Goal: Task Accomplishment & Management: Complete application form

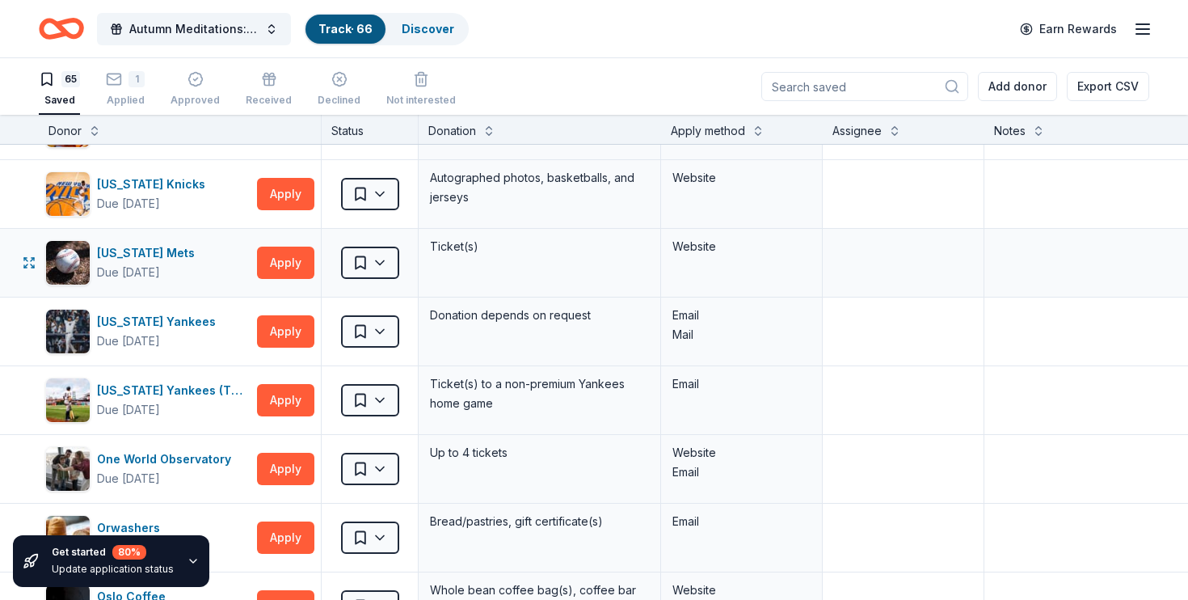
scroll to position [2815, 0]
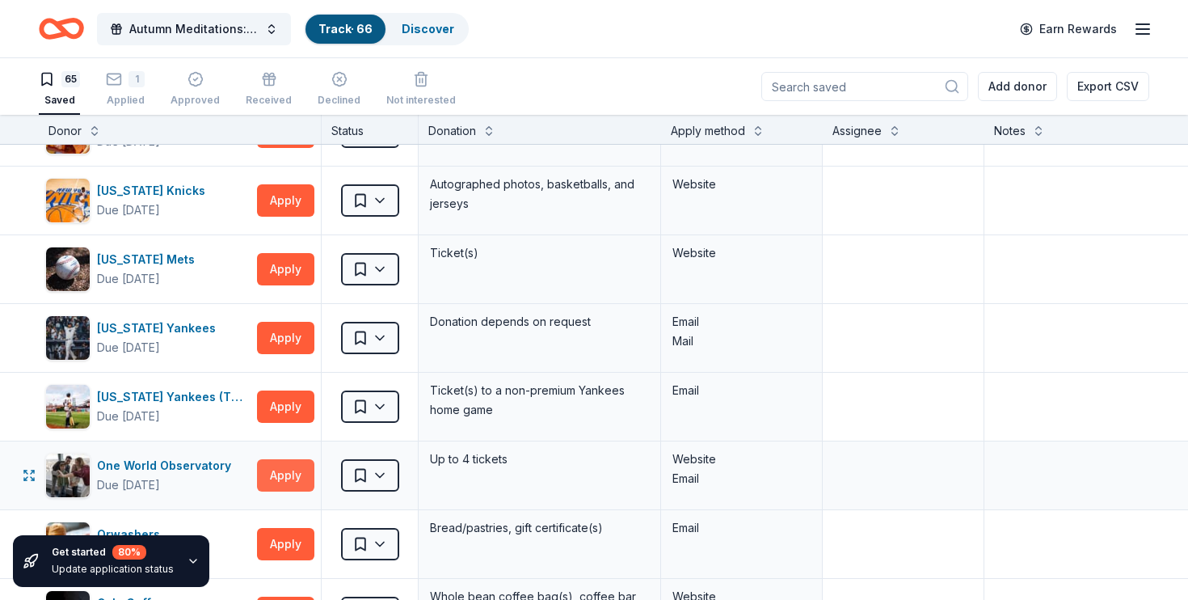
type textarea "Applied"
click at [276, 475] on button "Apply" at bounding box center [285, 475] width 57 height 32
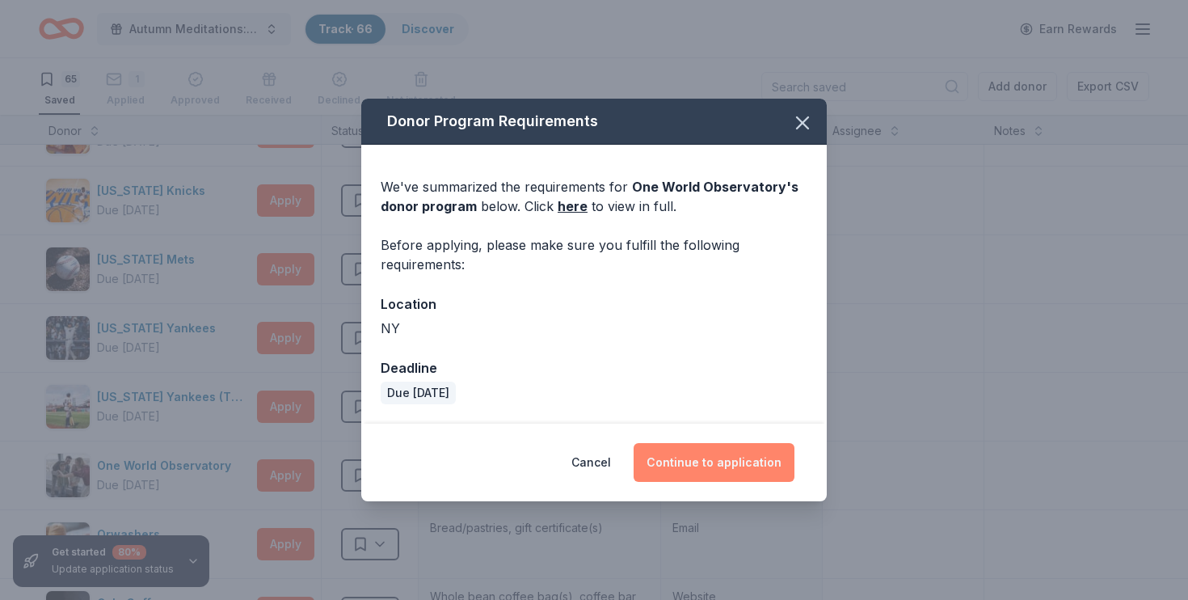
click at [703, 458] on button "Continue to application" at bounding box center [714, 462] width 161 height 39
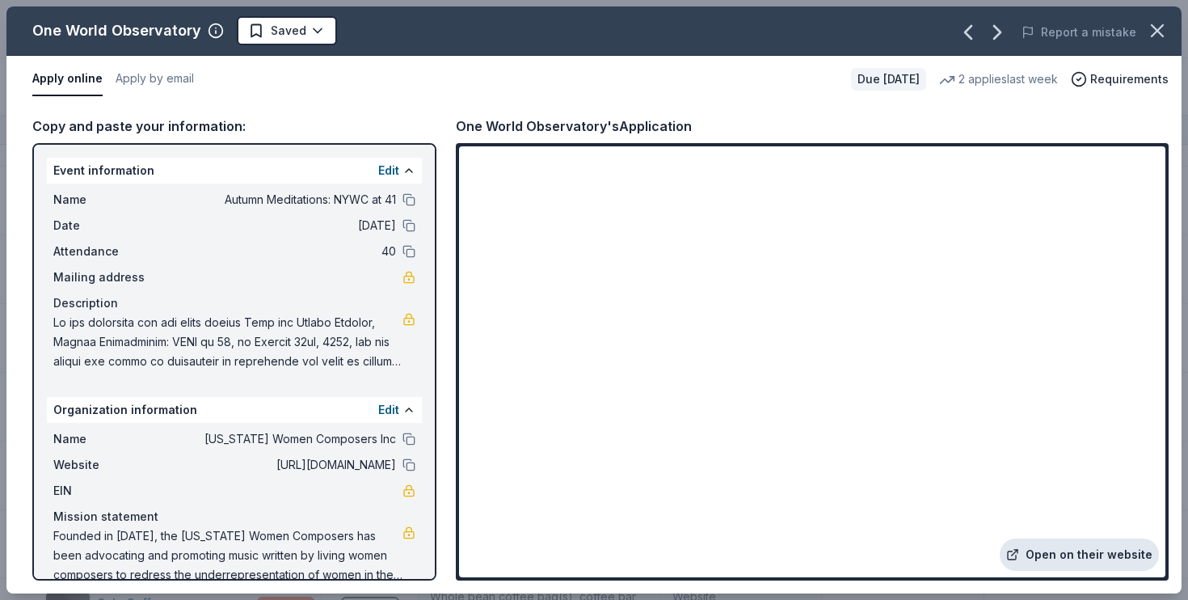
click at [1080, 556] on link "Open on their website" at bounding box center [1079, 554] width 159 height 32
click at [162, 78] on button "Apply by email" at bounding box center [155, 79] width 78 height 34
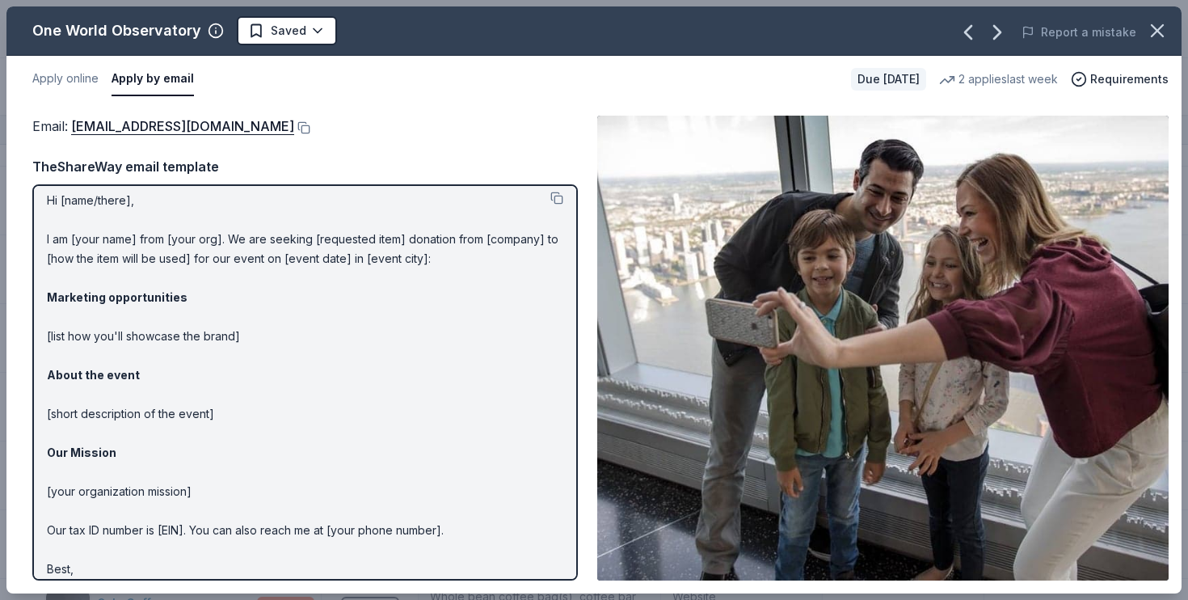
scroll to position [0, 0]
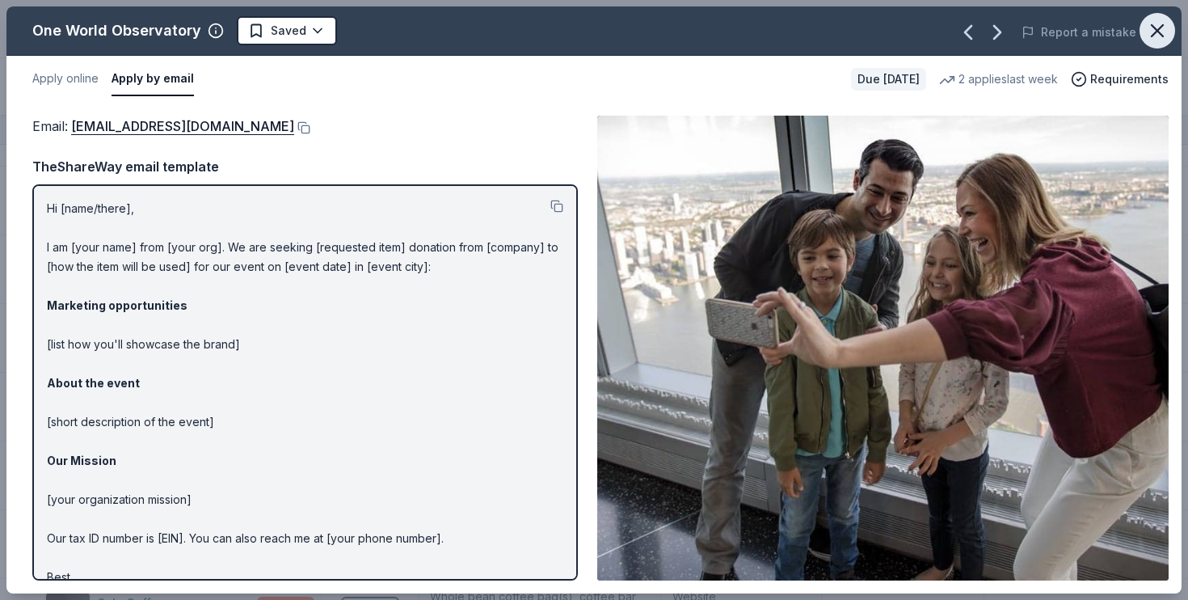
click at [1154, 27] on icon "button" at bounding box center [1157, 30] width 11 height 11
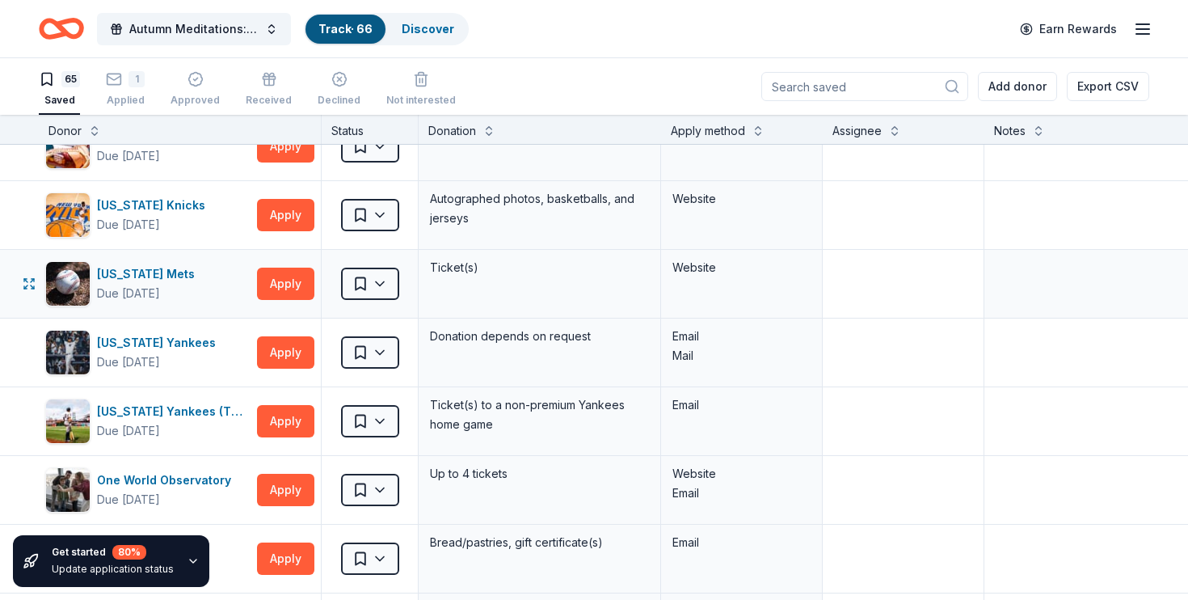
scroll to position [2789, 0]
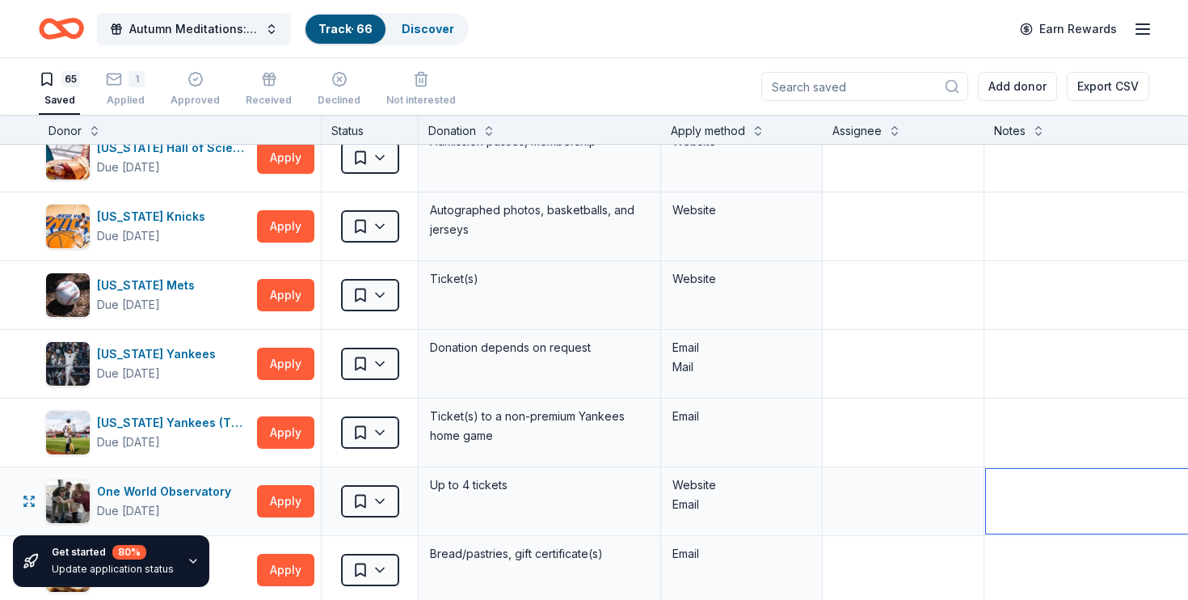
click at [1039, 496] on textarea at bounding box center [1105, 501] width 238 height 65
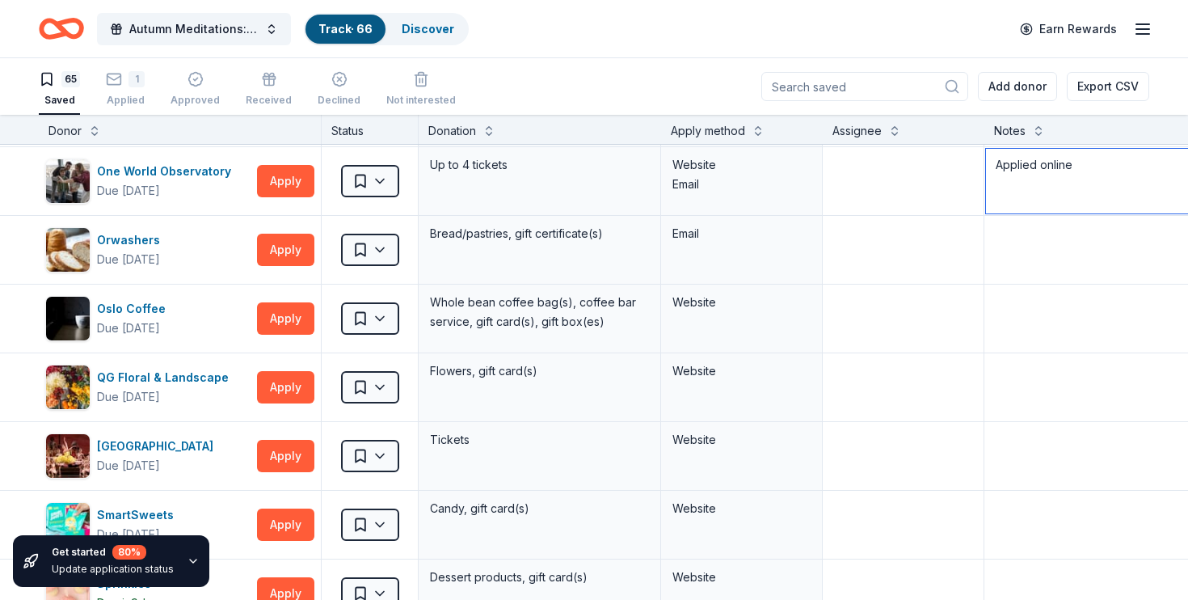
scroll to position [3112, 0]
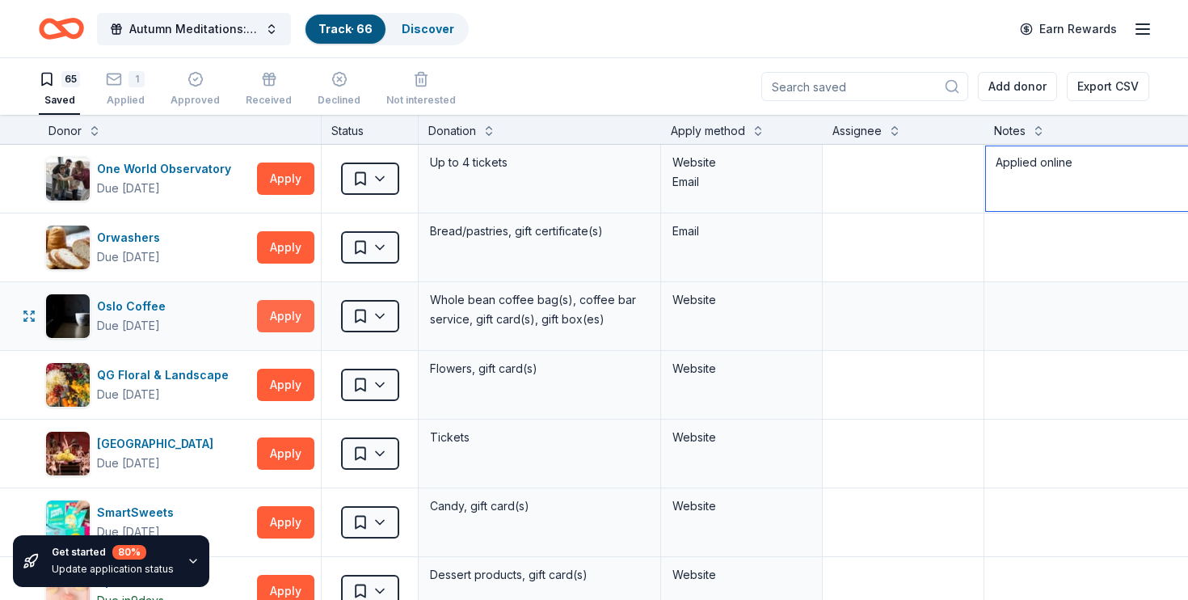
type textarea "Applied online"
click at [286, 321] on button "Apply" at bounding box center [285, 316] width 57 height 32
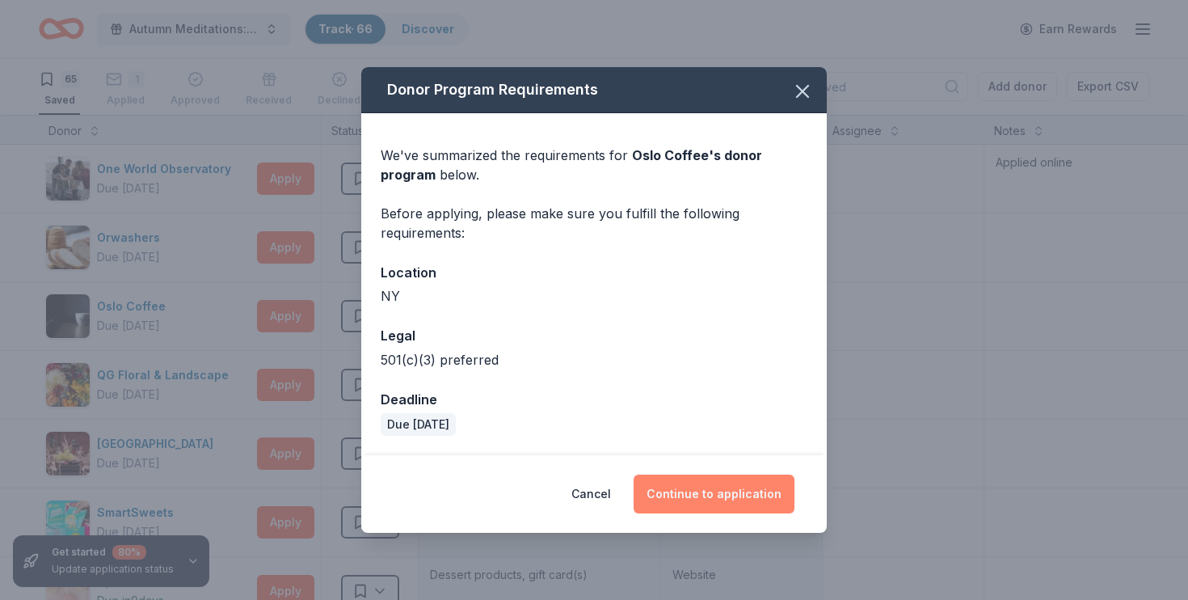
click at [740, 496] on button "Continue to application" at bounding box center [714, 494] width 161 height 39
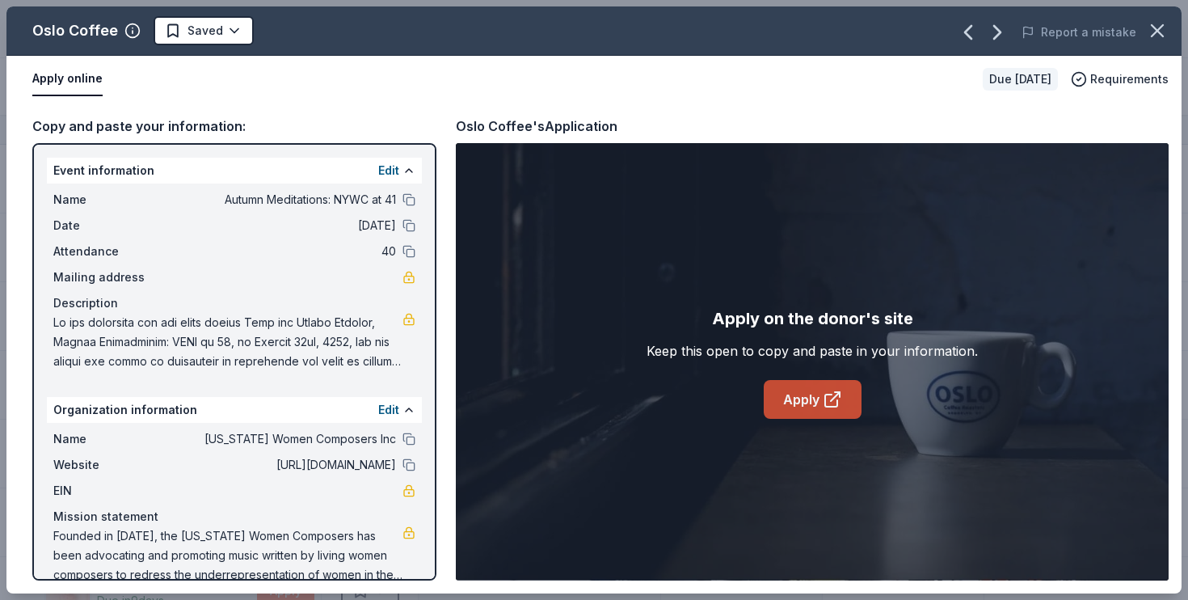
click at [787, 411] on link "Apply" at bounding box center [813, 399] width 98 height 39
drag, startPoint x: 54, startPoint y: 321, endPoint x: 108, endPoint y: 334, distance: 54.9
click at [107, 336] on span at bounding box center [227, 342] width 349 height 58
click at [108, 334] on span at bounding box center [227, 342] width 349 height 58
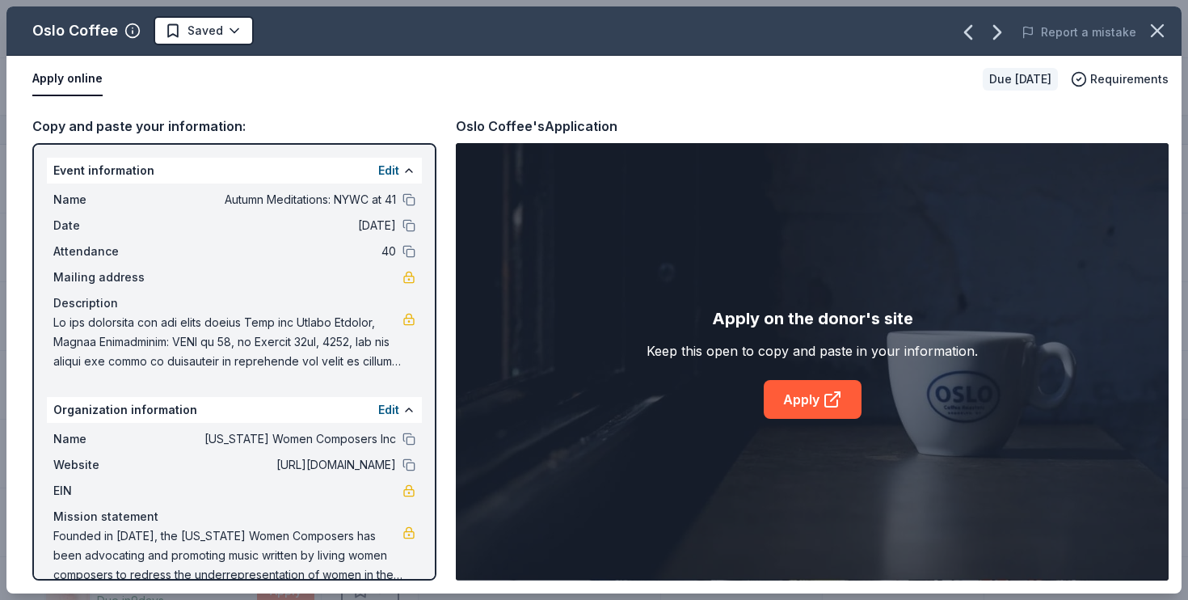
click at [110, 345] on span at bounding box center [227, 342] width 349 height 58
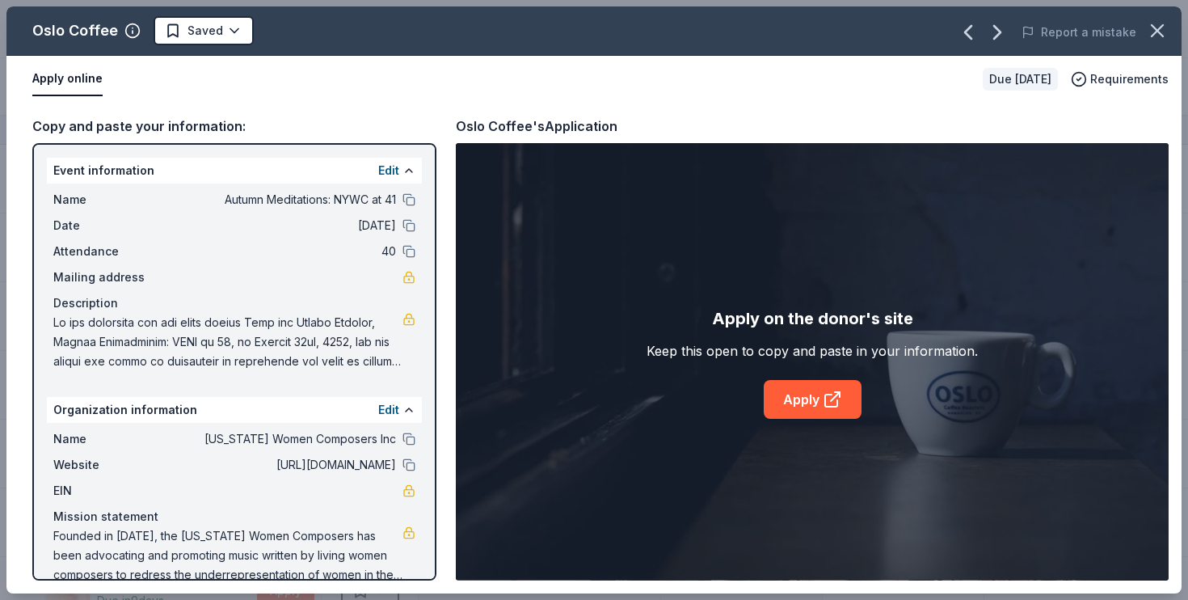
click at [110, 345] on span at bounding box center [227, 342] width 349 height 58
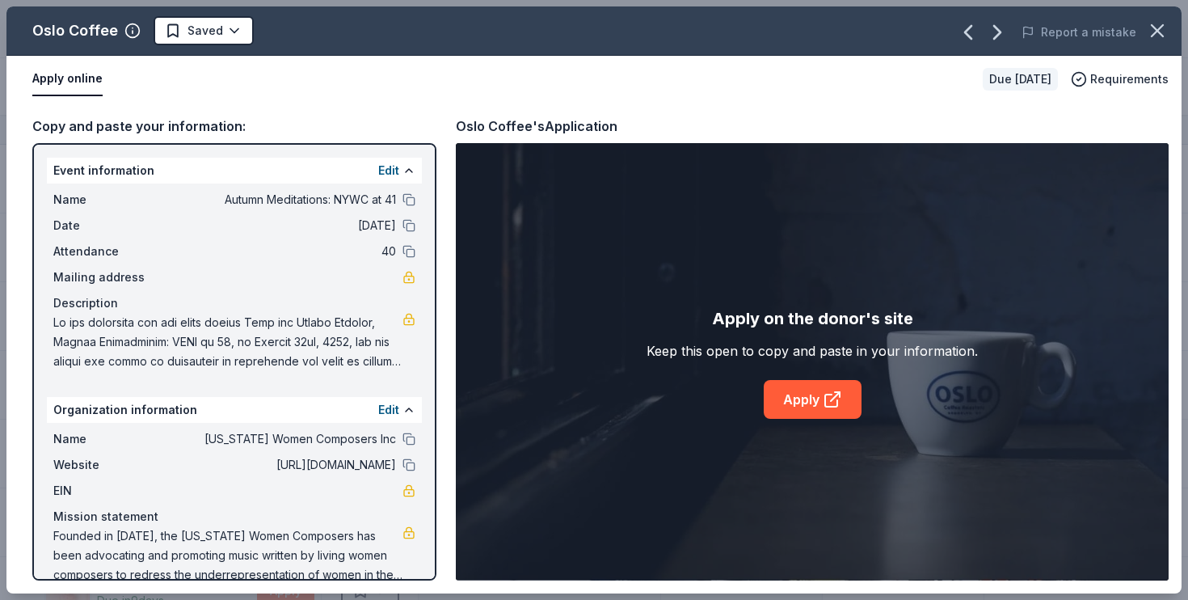
scroll to position [0, 0]
click at [78, 81] on button "Apply online" at bounding box center [67, 79] width 70 height 34
click at [72, 75] on button "Apply online" at bounding box center [67, 79] width 70 height 34
click at [1154, 27] on icon "button" at bounding box center [1157, 30] width 11 height 11
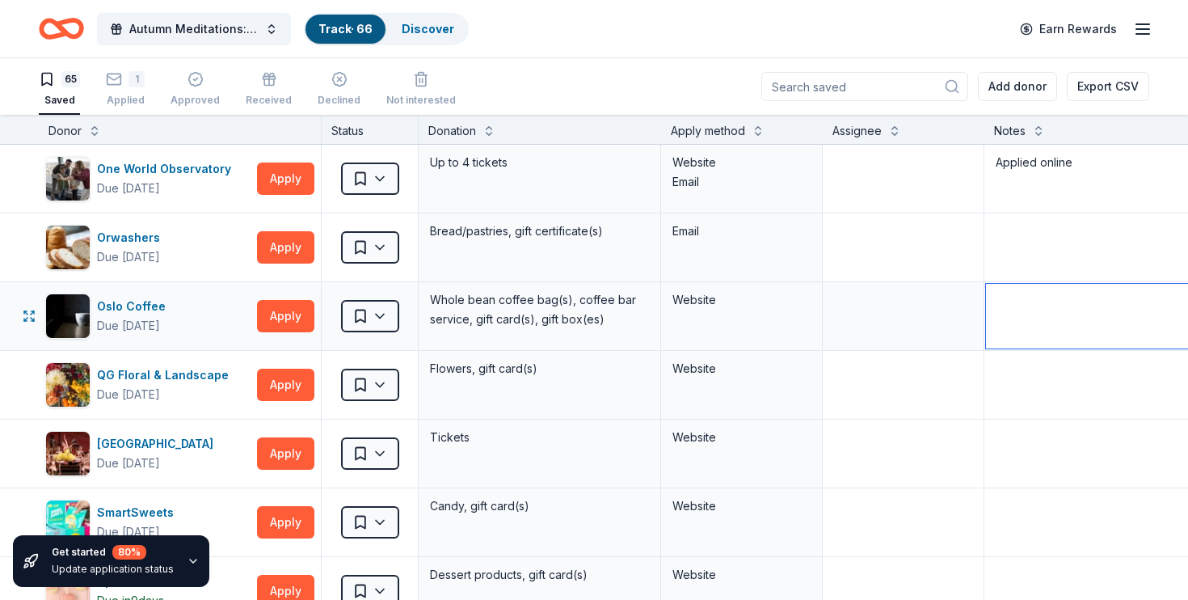
click at [1023, 297] on textarea at bounding box center [1105, 316] width 238 height 65
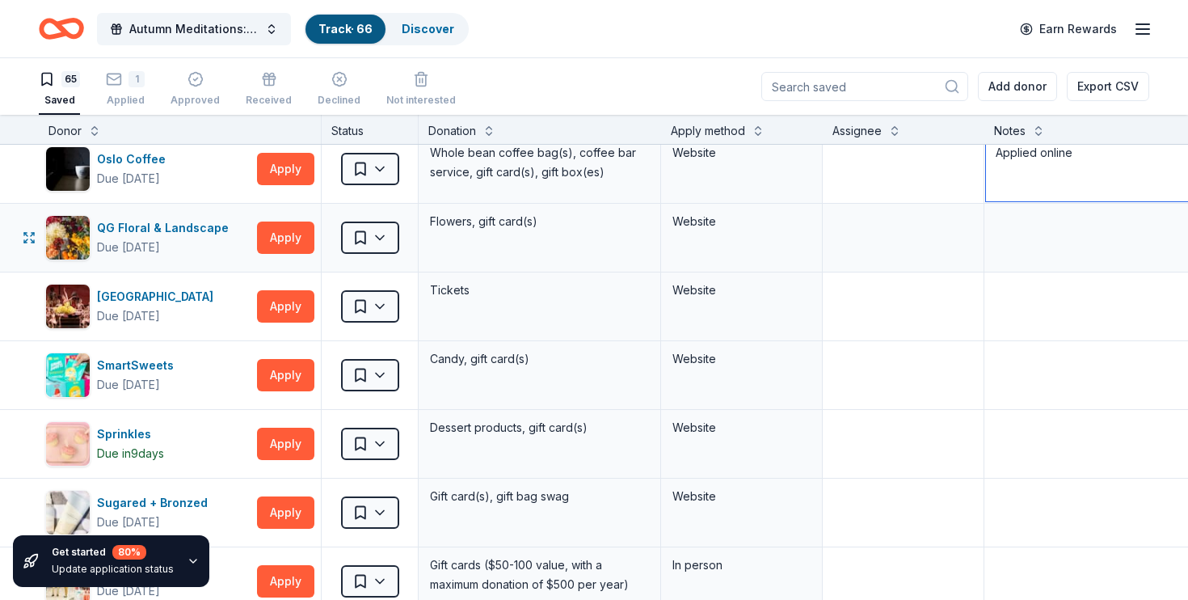
scroll to position [3262, 0]
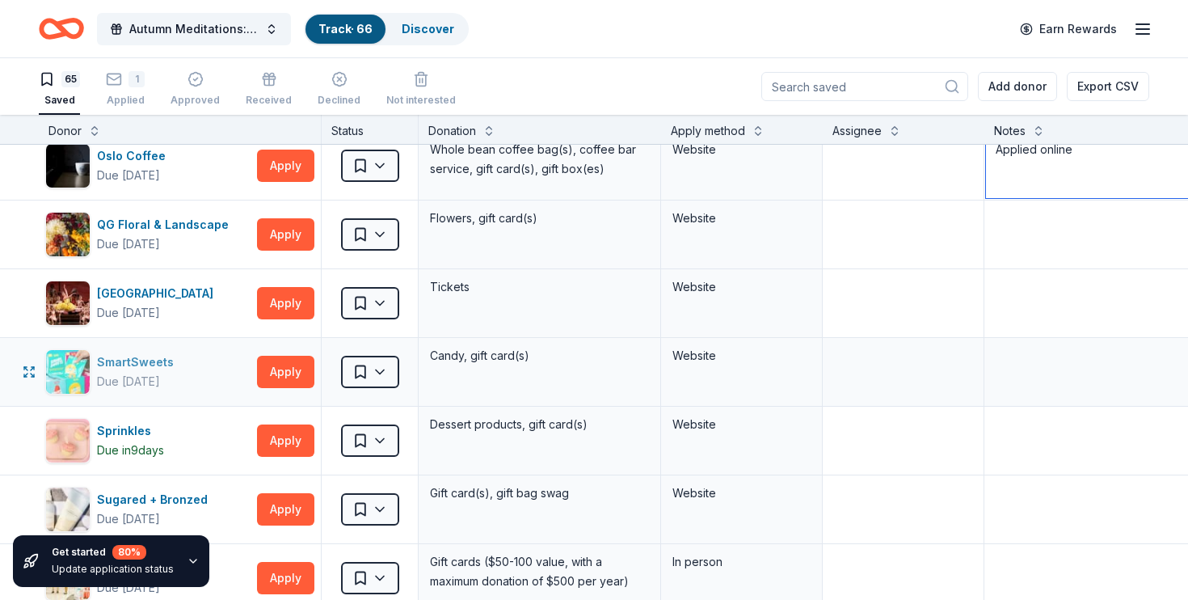
type textarea "Applied online"
click at [190, 361] on div "SmartSweets Due [DATE]" at bounding box center [147, 371] width 205 height 45
click at [292, 367] on button "Apply" at bounding box center [285, 372] width 57 height 32
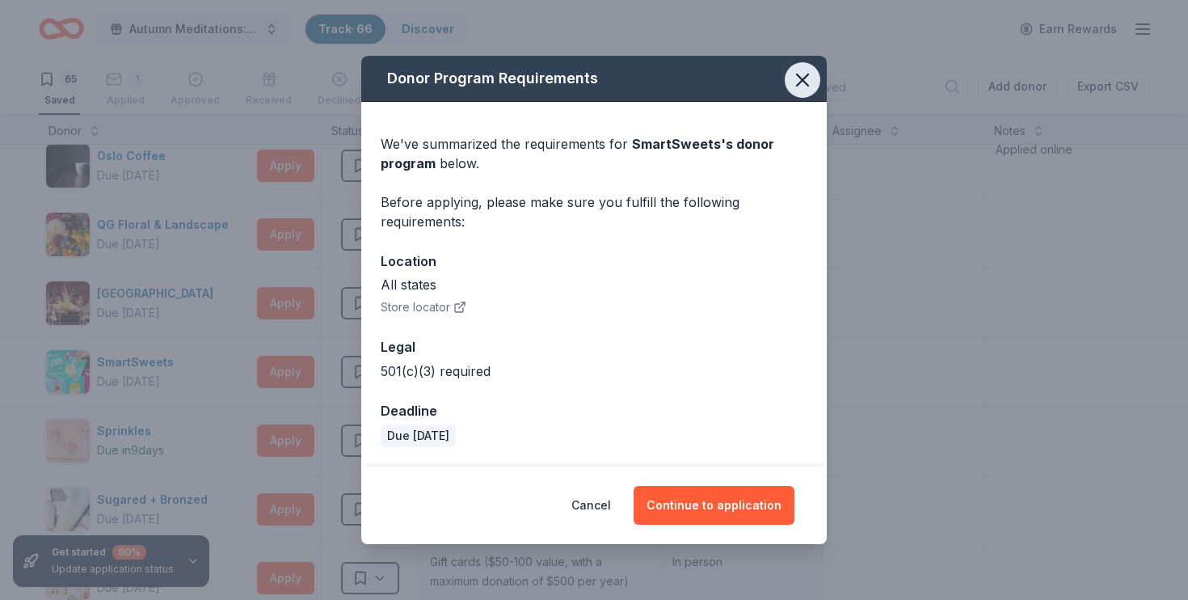
click at [804, 78] on icon "button" at bounding box center [802, 79] width 11 height 11
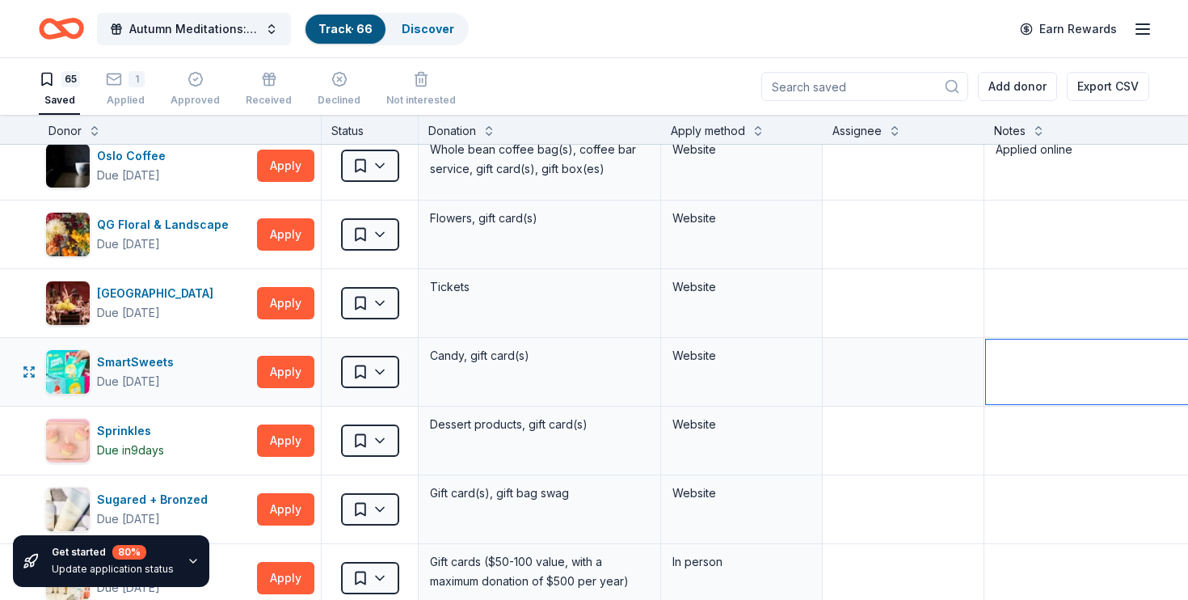
click at [1028, 366] on textarea at bounding box center [1105, 372] width 238 height 65
type textarea "Applied online"
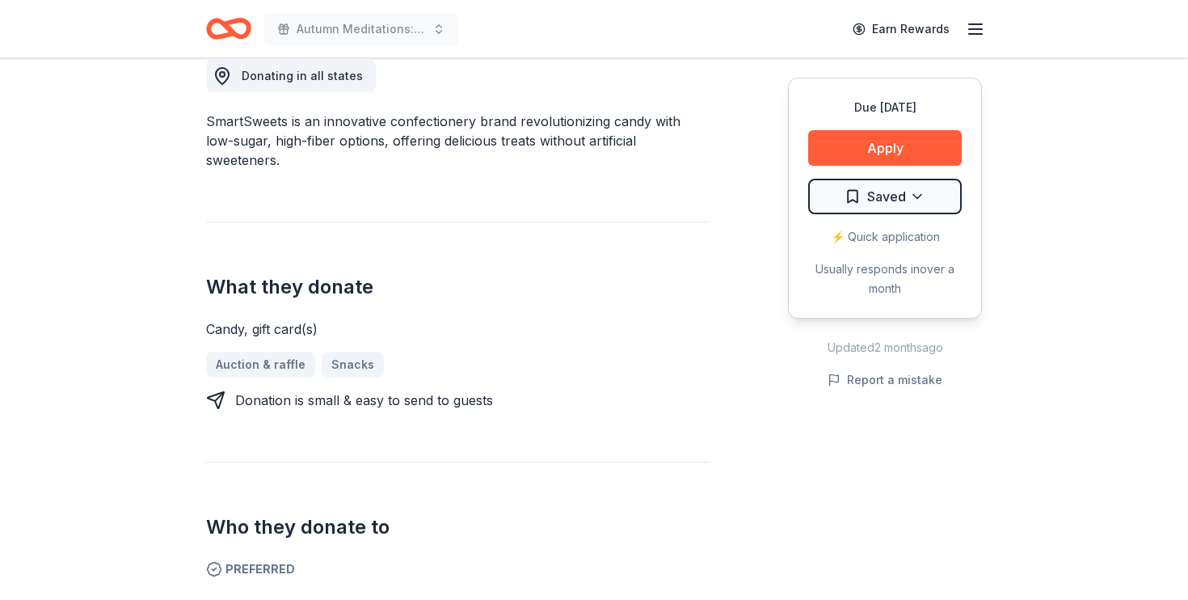
scroll to position [475, 0]
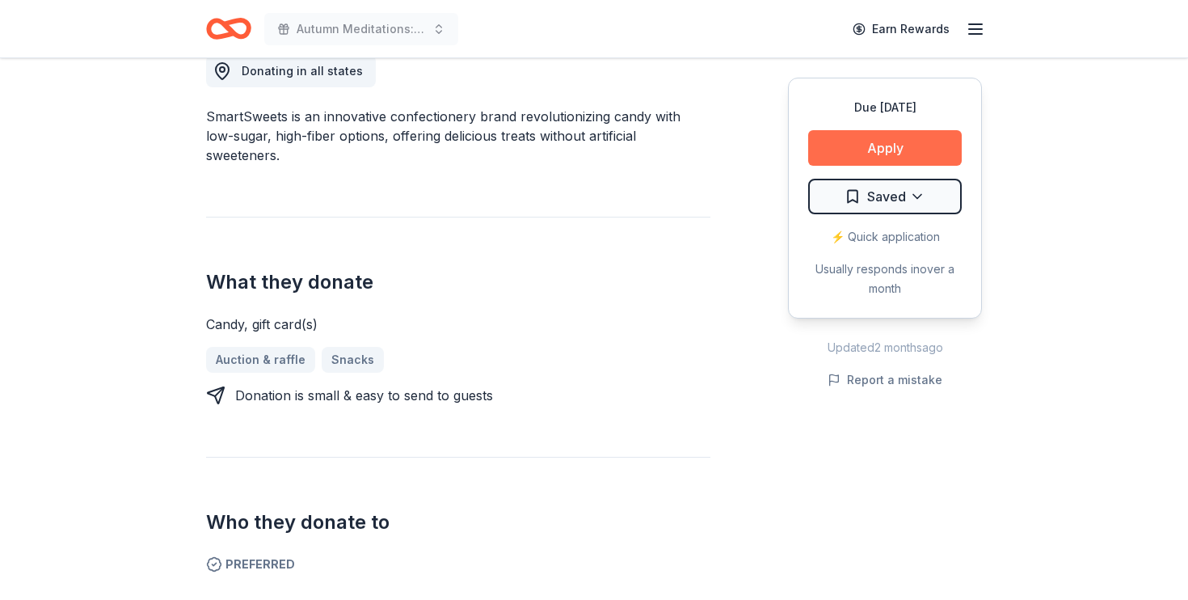
click at [867, 150] on button "Apply" at bounding box center [885, 148] width 154 height 36
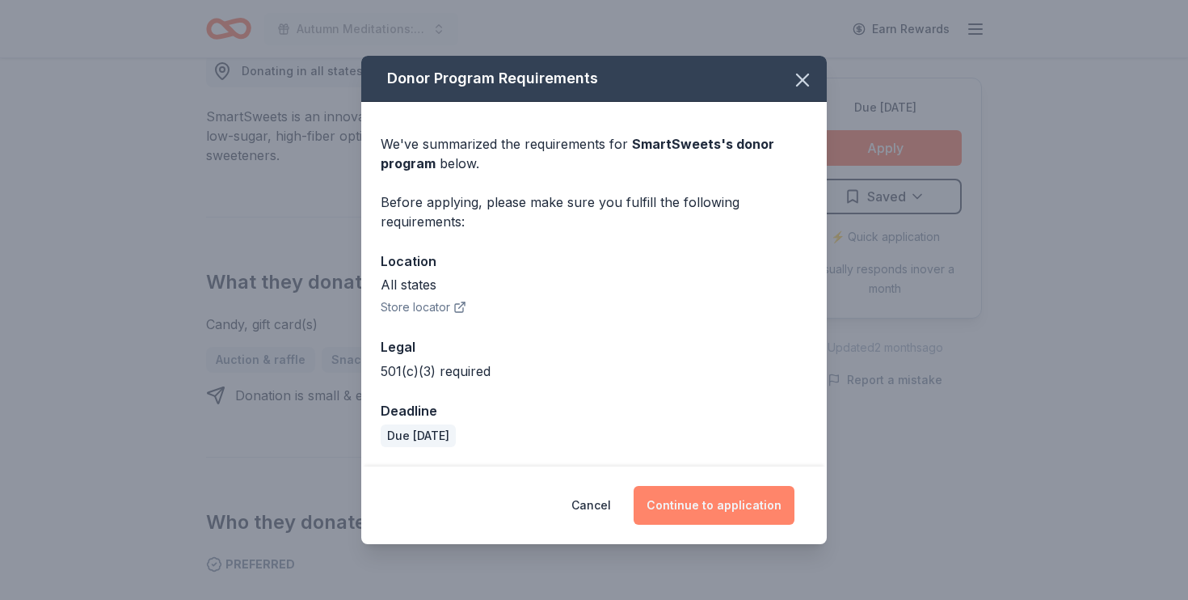
click at [720, 505] on button "Continue to application" at bounding box center [714, 505] width 161 height 39
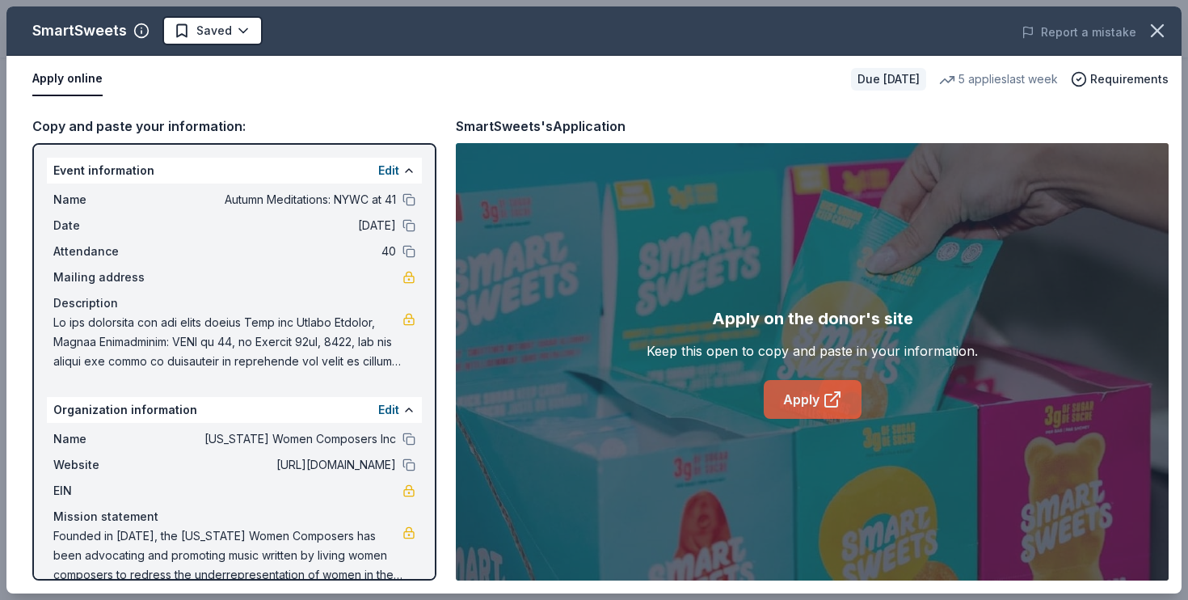
click at [780, 401] on link "Apply" at bounding box center [813, 399] width 98 height 39
